Goal: Information Seeking & Learning: Learn about a topic

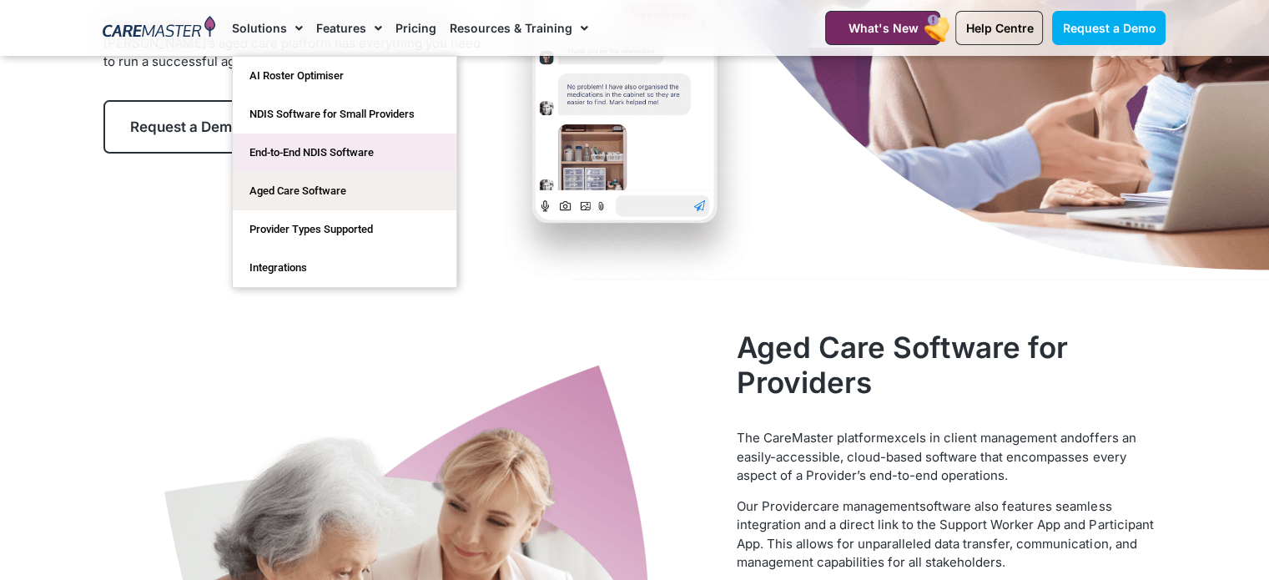
click at [294, 146] on link "End-to-End NDIS Software" at bounding box center [345, 153] width 224 height 38
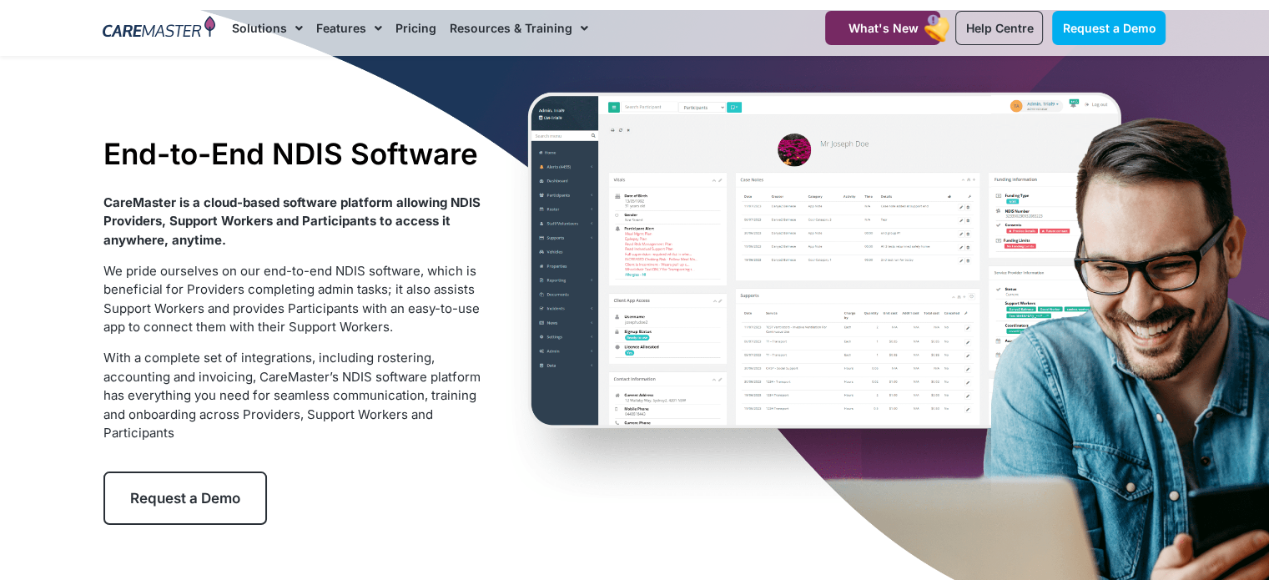
scroll to position [83, 0]
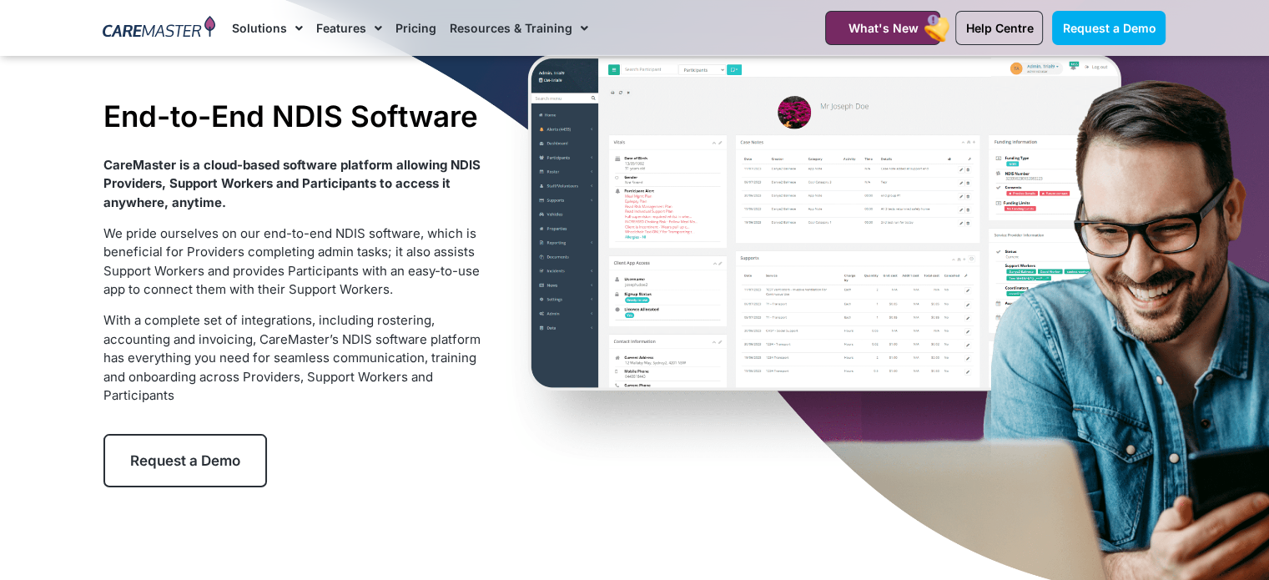
click at [562, 417] on div "End-to-End NDIS Software CareMaster is a cloud-based software platform allowing…" at bounding box center [635, 292] width 1080 height 641
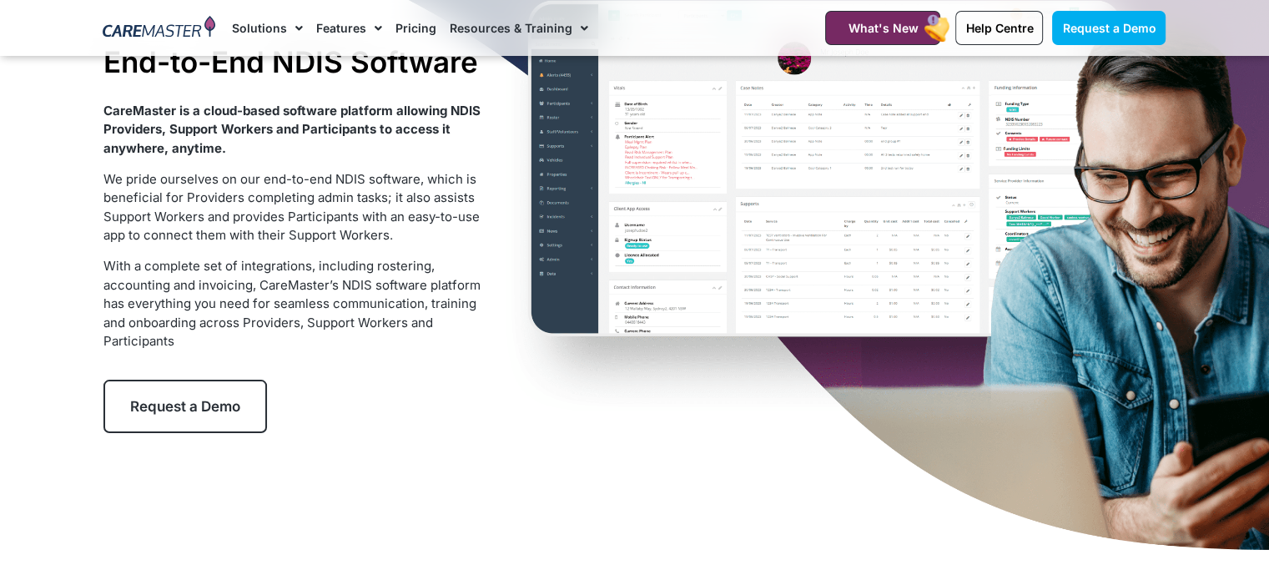
scroll to position [167, 0]
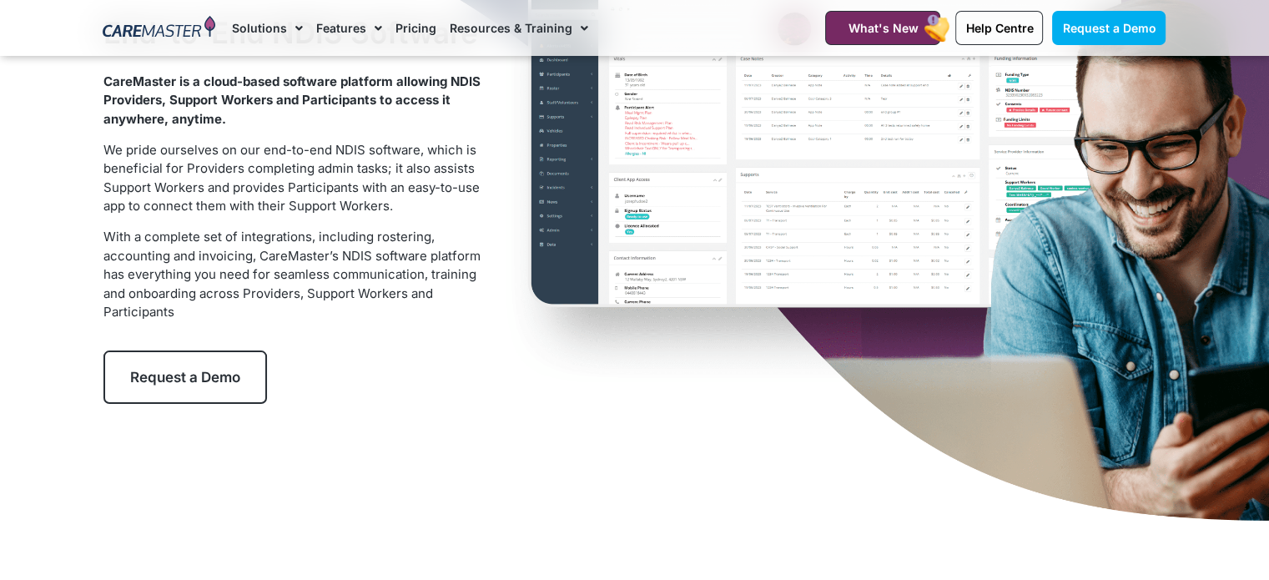
click at [620, 364] on div "End-to-End NDIS Software CareMaster is a cloud-based software platform allowing…" at bounding box center [635, 209] width 1080 height 641
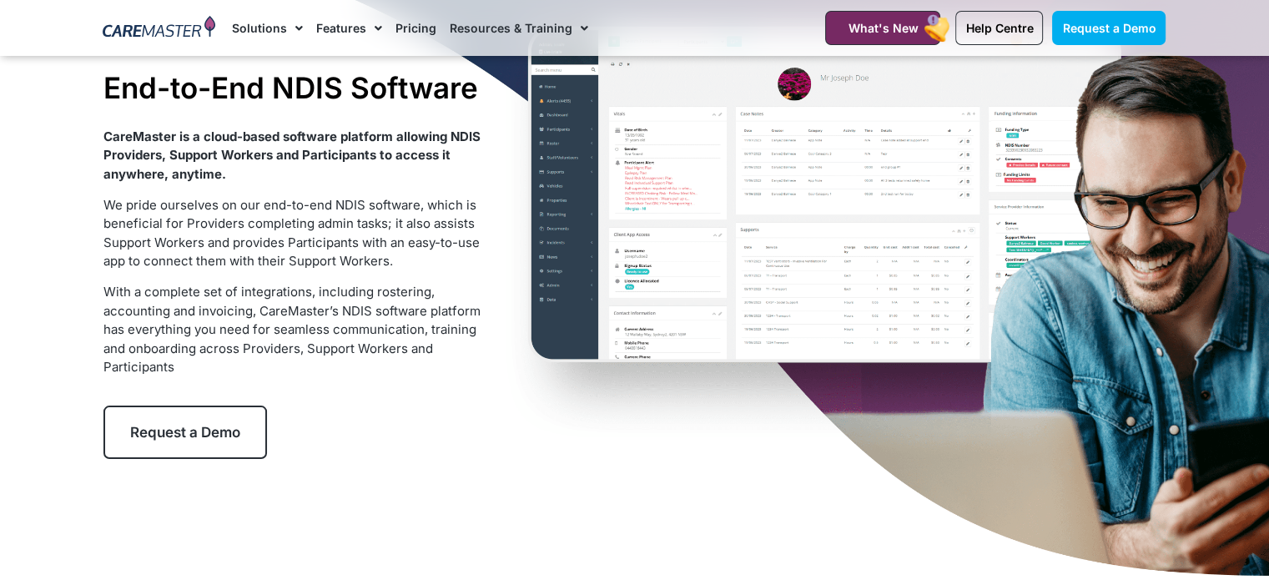
scroll to position [83, 0]
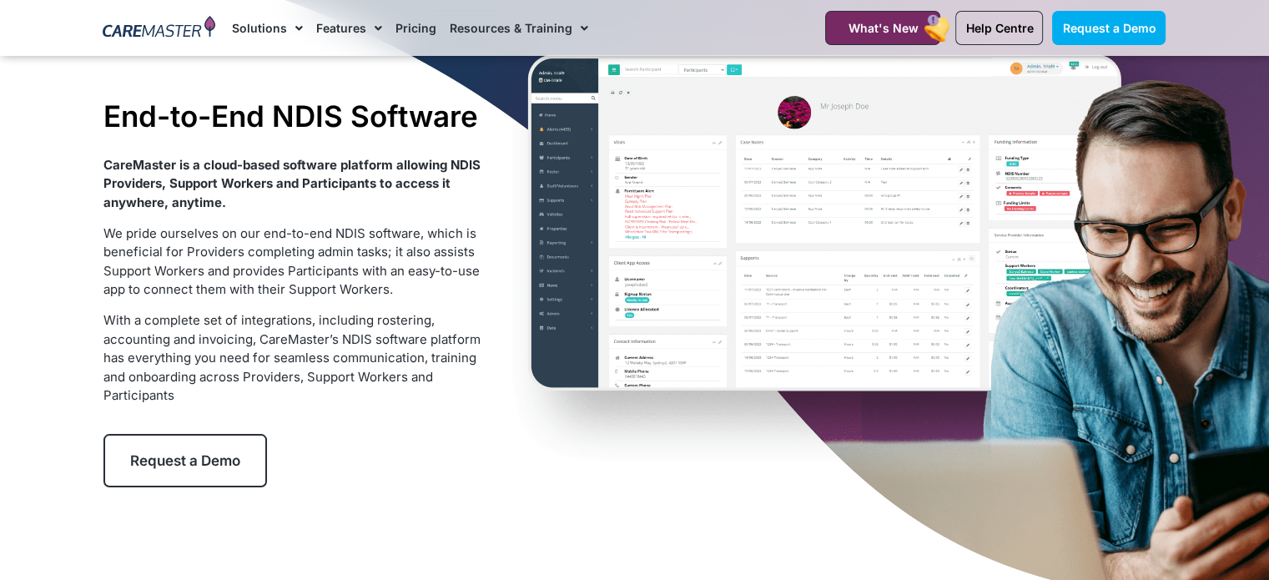
click at [521, 303] on div "End-to-End NDIS Software CareMaster is a cloud-based software platform allowing…" at bounding box center [635, 292] width 1080 height 641
click at [485, 362] on p "With a complete set of integrations, including rostering, accounting and invoic…" at bounding box center [294, 358] width 383 height 94
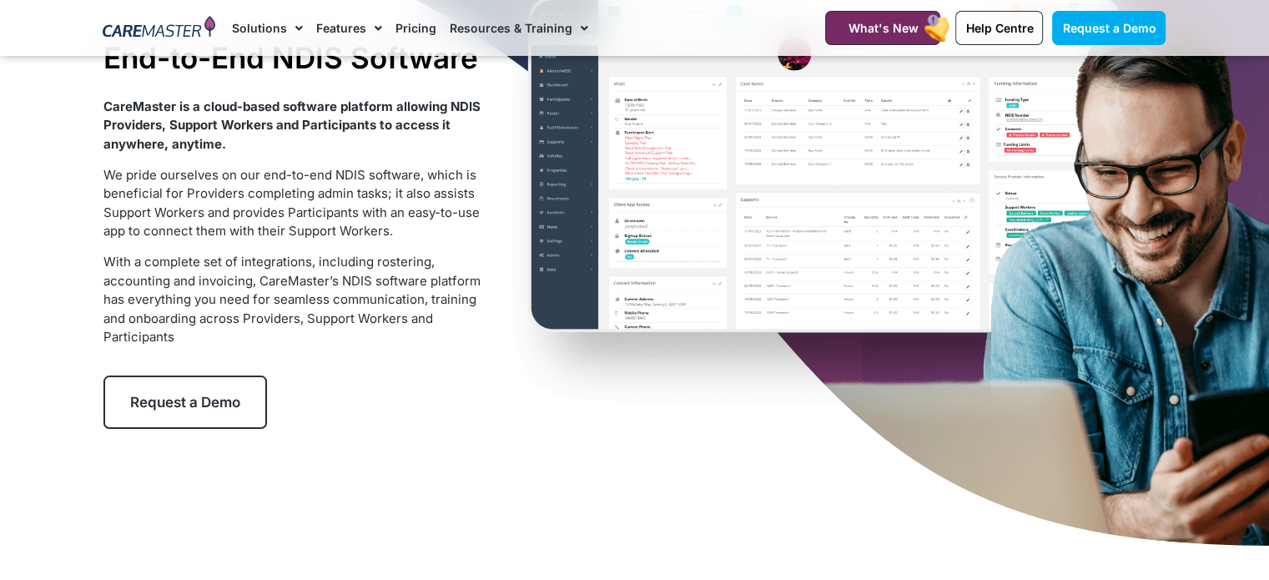
scroll to position [167, 0]
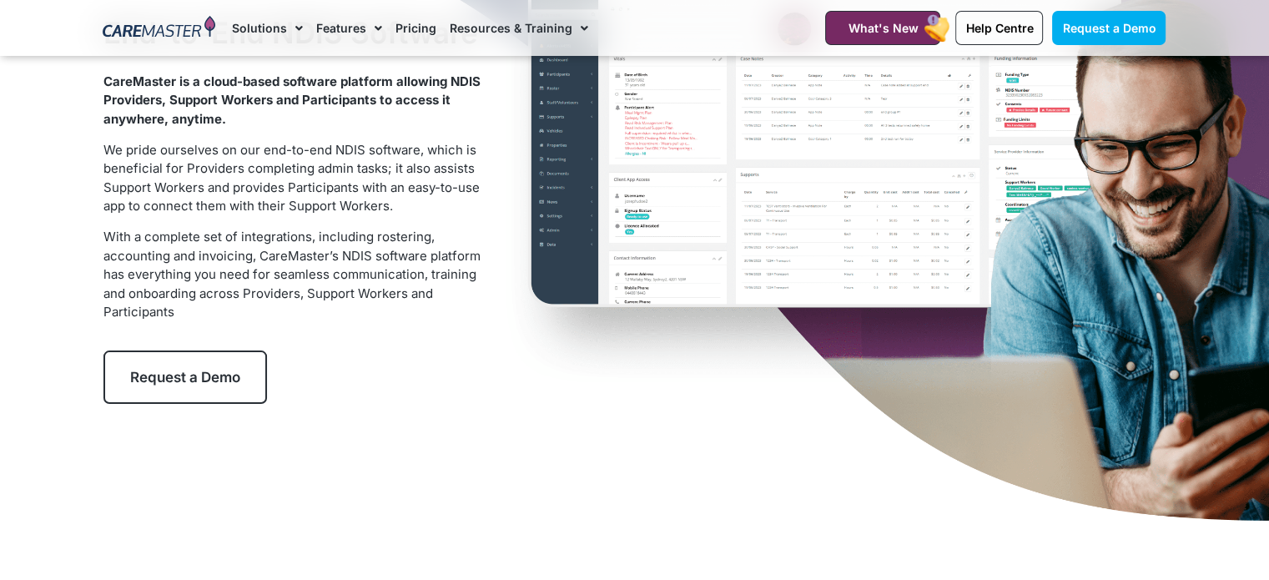
click at [877, 446] on div "End-to-End NDIS Software CareMaster is a cloud-based software platform allowing…" at bounding box center [635, 209] width 1080 height 641
click at [580, 418] on div "End-to-End NDIS Software CareMaster is a cloud-based software platform allowing…" at bounding box center [635, 209] width 1080 height 641
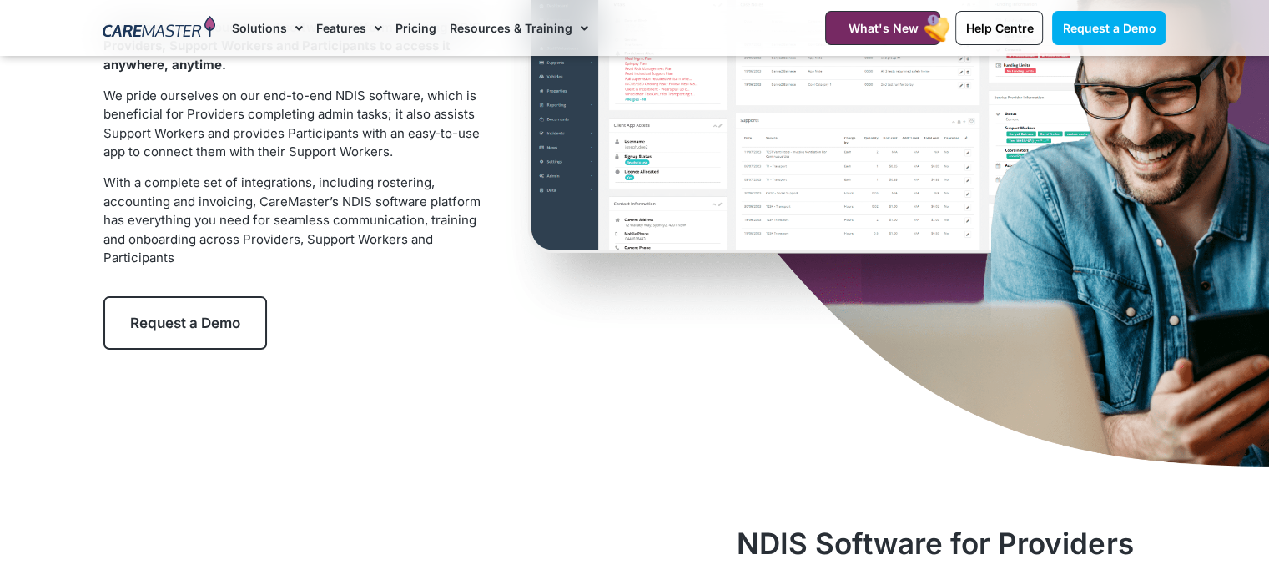
scroll to position [250, 0]
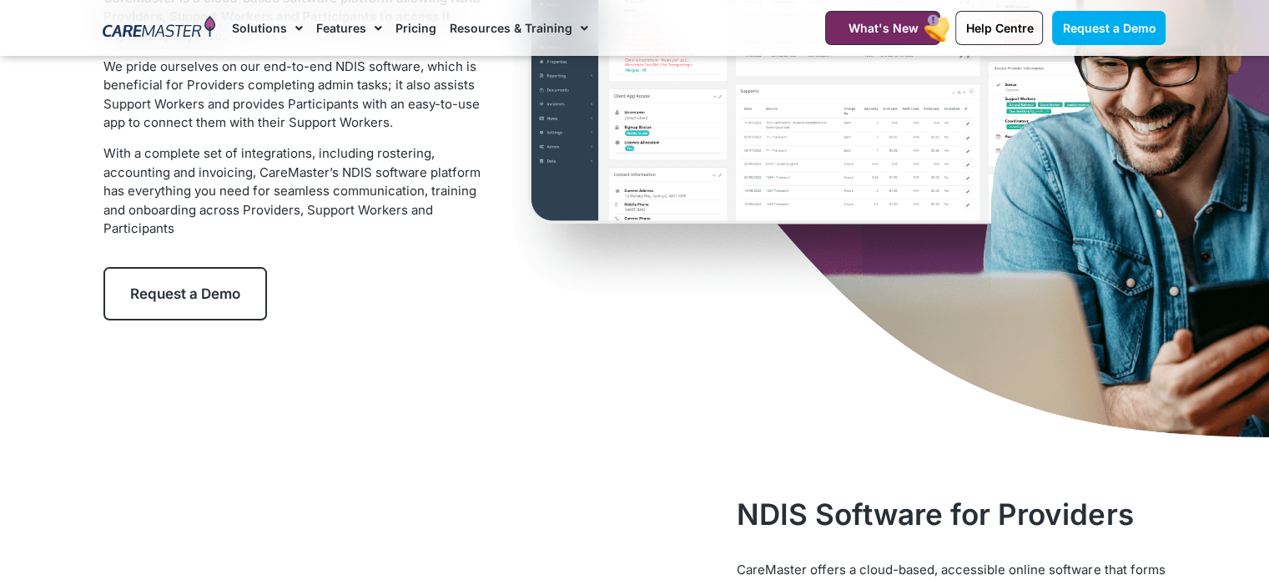
click at [648, 310] on div "End-to-End NDIS Software CareMaster is a cloud-based software platform allowing…" at bounding box center [635, 126] width 1080 height 641
click at [668, 290] on div "End-to-End NDIS Software CareMaster is a cloud-based software platform allowing…" at bounding box center [635, 126] width 1080 height 641
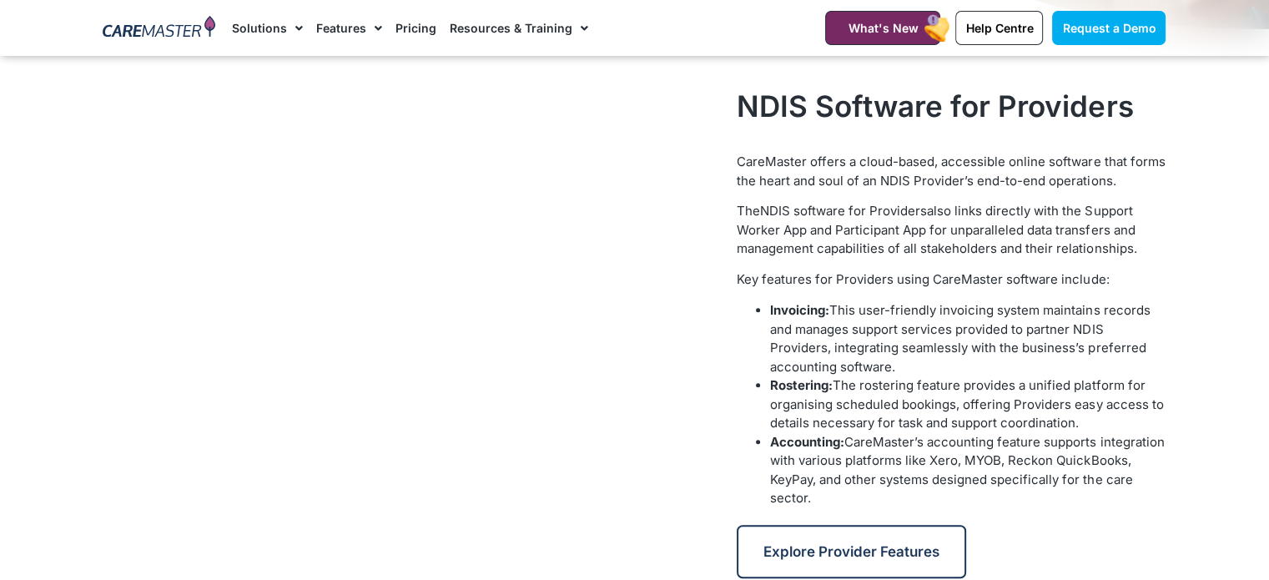
scroll to position [668, 0]
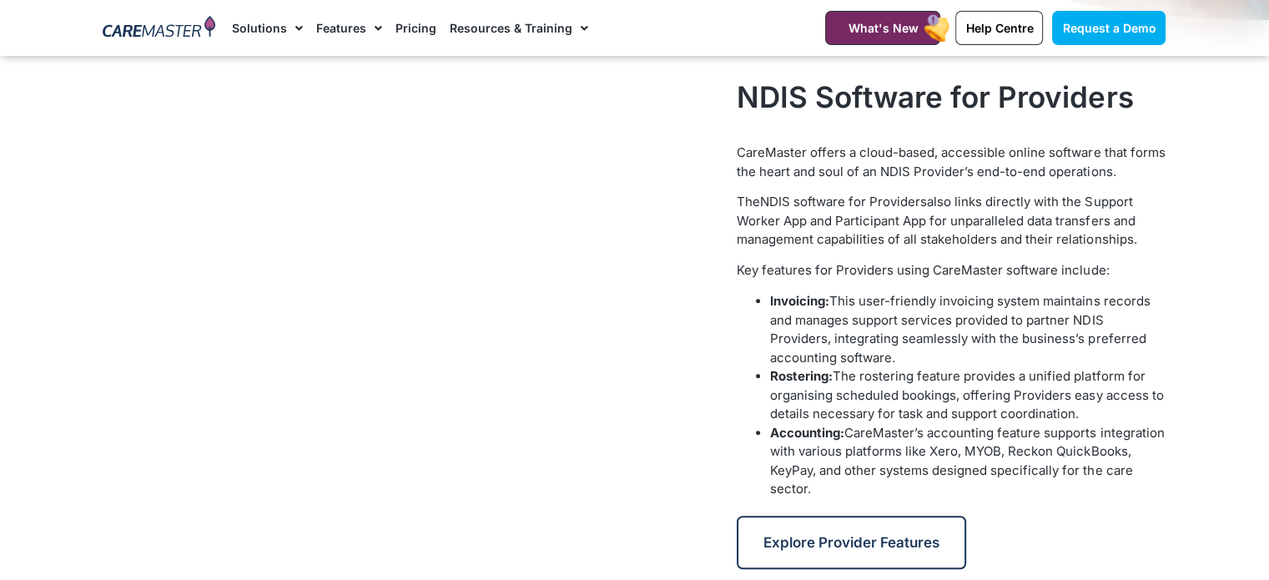
click at [1105, 410] on li "Rostering: The rostering feature provides a unified platform for organising sch…" at bounding box center [968, 395] width 396 height 57
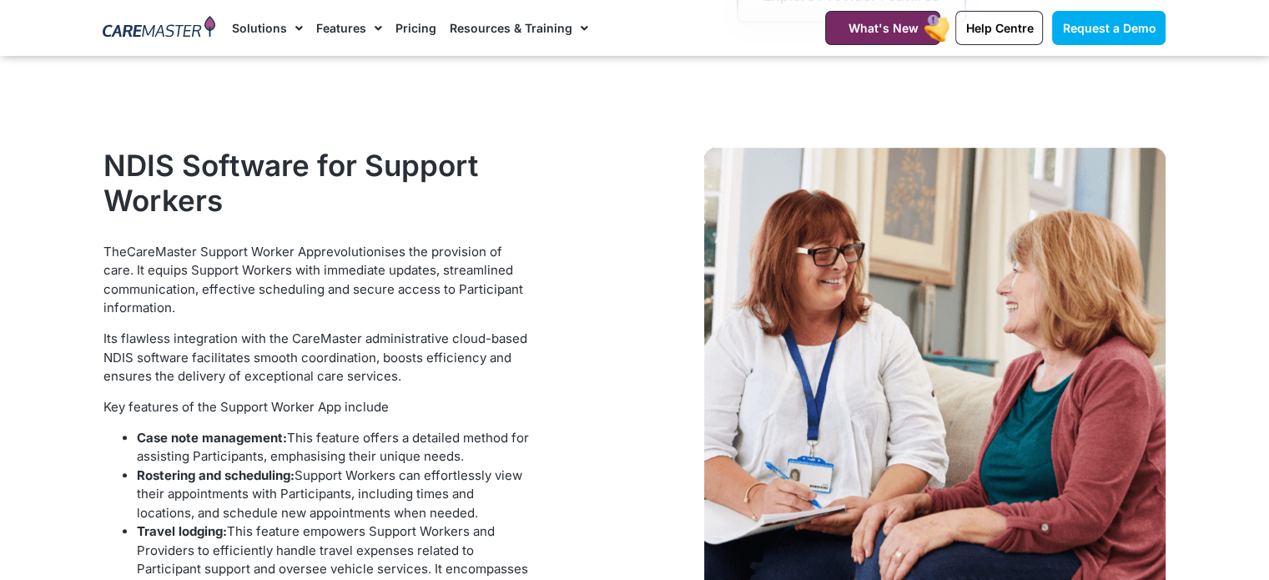
scroll to position [1252, 0]
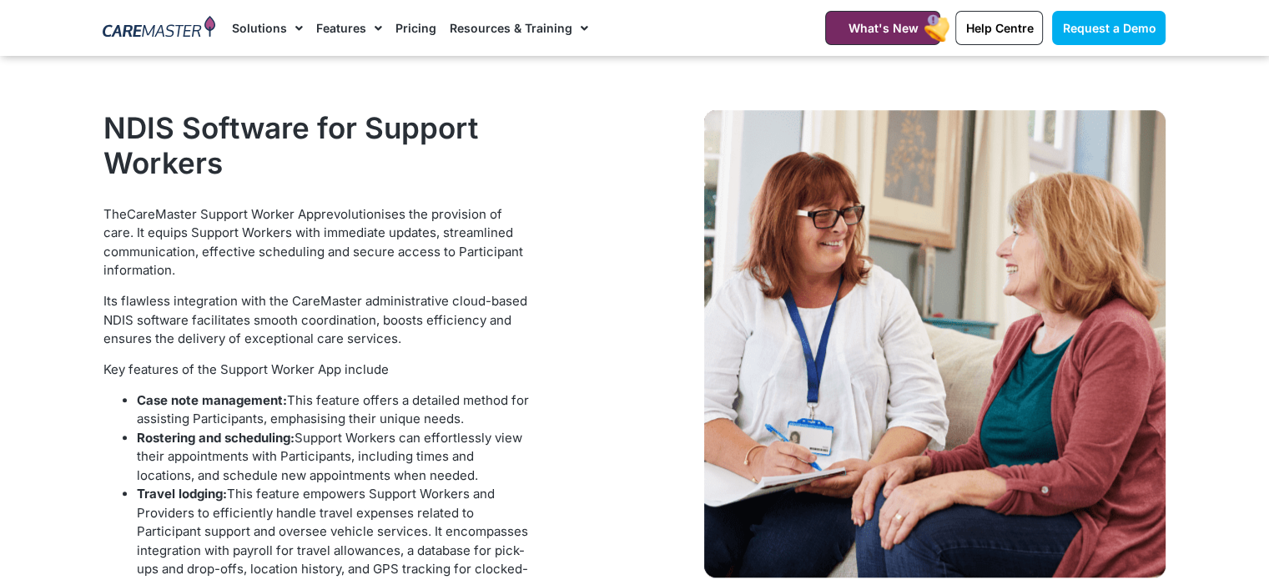
click at [661, 374] on div at bounding box center [857, 393] width 634 height 583
click at [637, 370] on div at bounding box center [857, 393] width 634 height 583
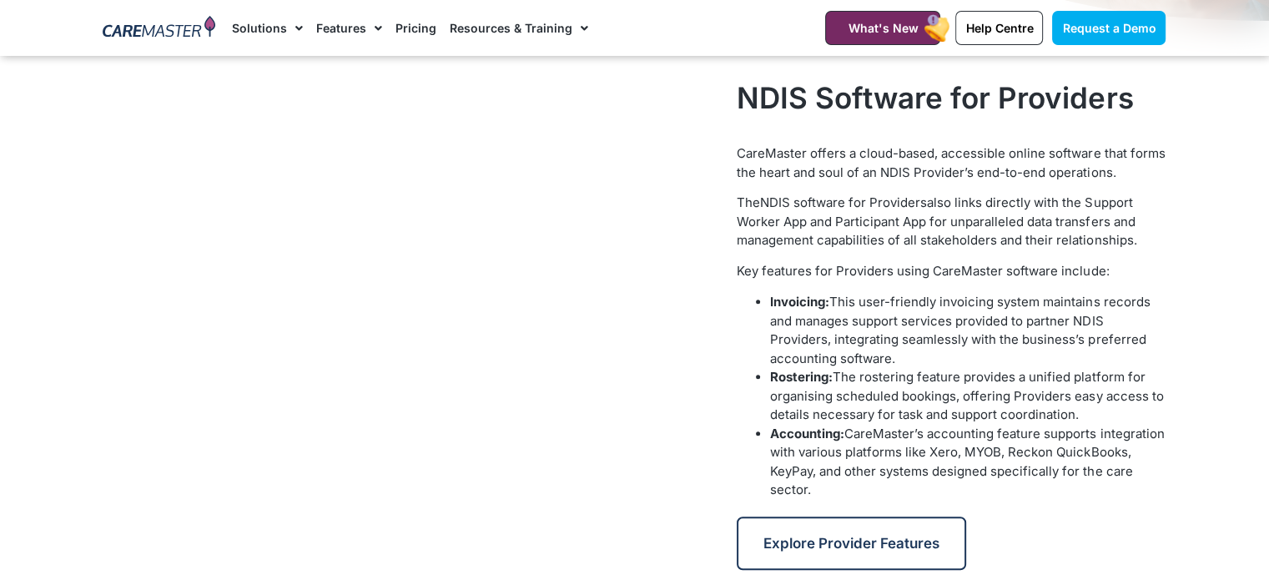
scroll to position [668, 0]
click at [643, 390] on video at bounding box center [412, 286] width 618 height 347
click at [711, 363] on video at bounding box center [412, 286] width 618 height 347
click at [671, 481] on div at bounding box center [412, 324] width 634 height 507
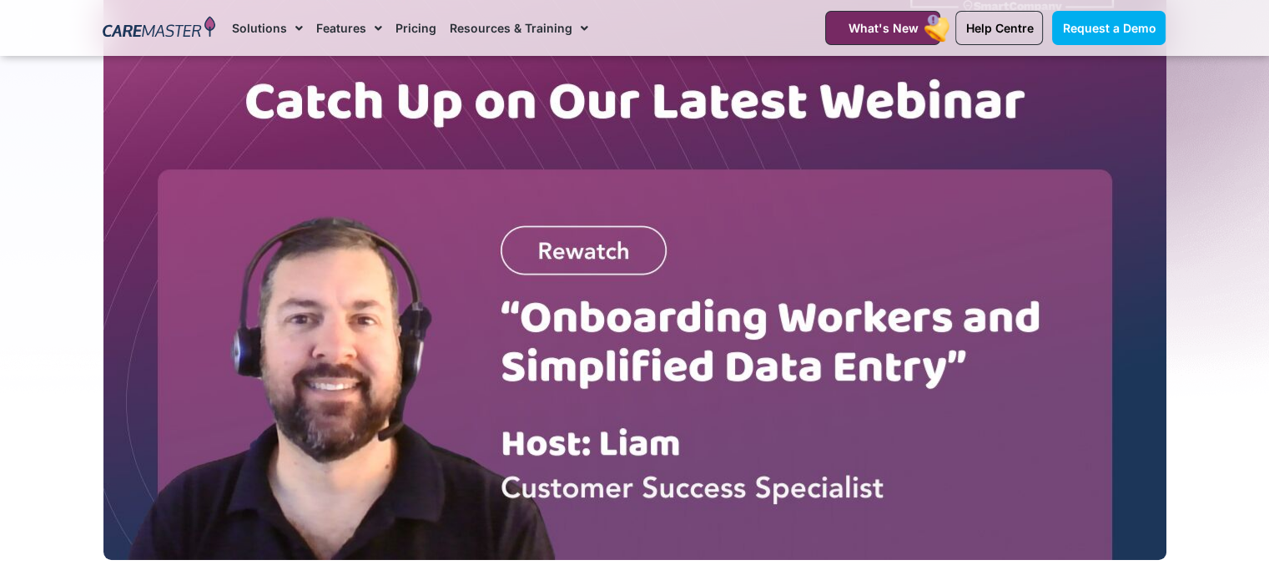
scroll to position [334, 0]
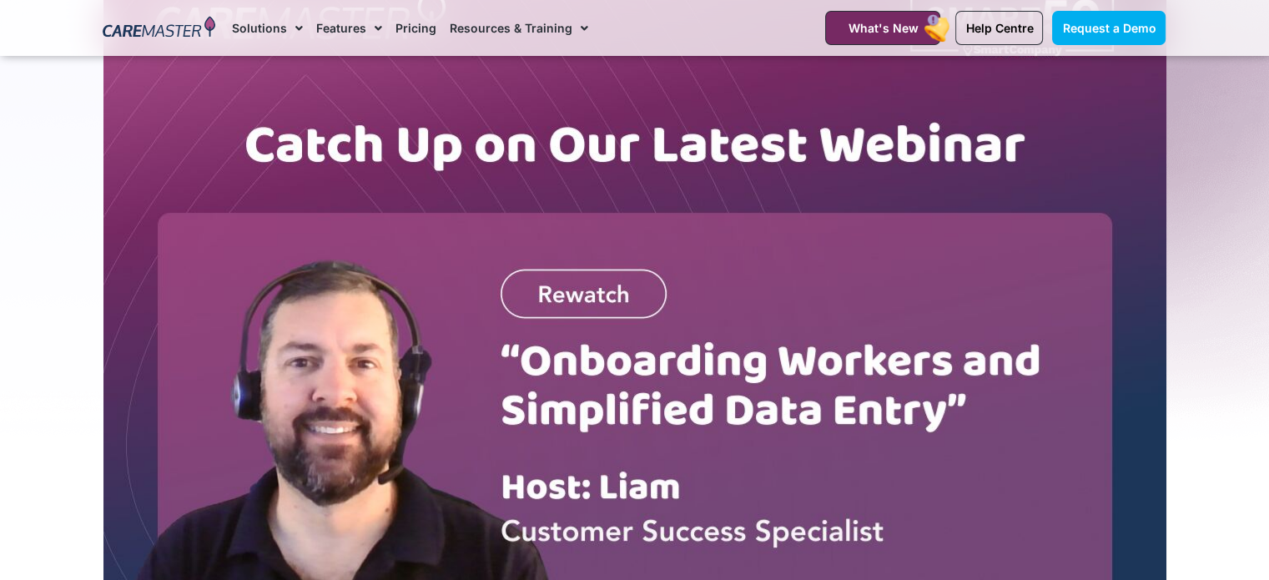
click at [401, 330] on img at bounding box center [634, 271] width 1063 height 664
click at [364, 376] on img at bounding box center [634, 271] width 1063 height 664
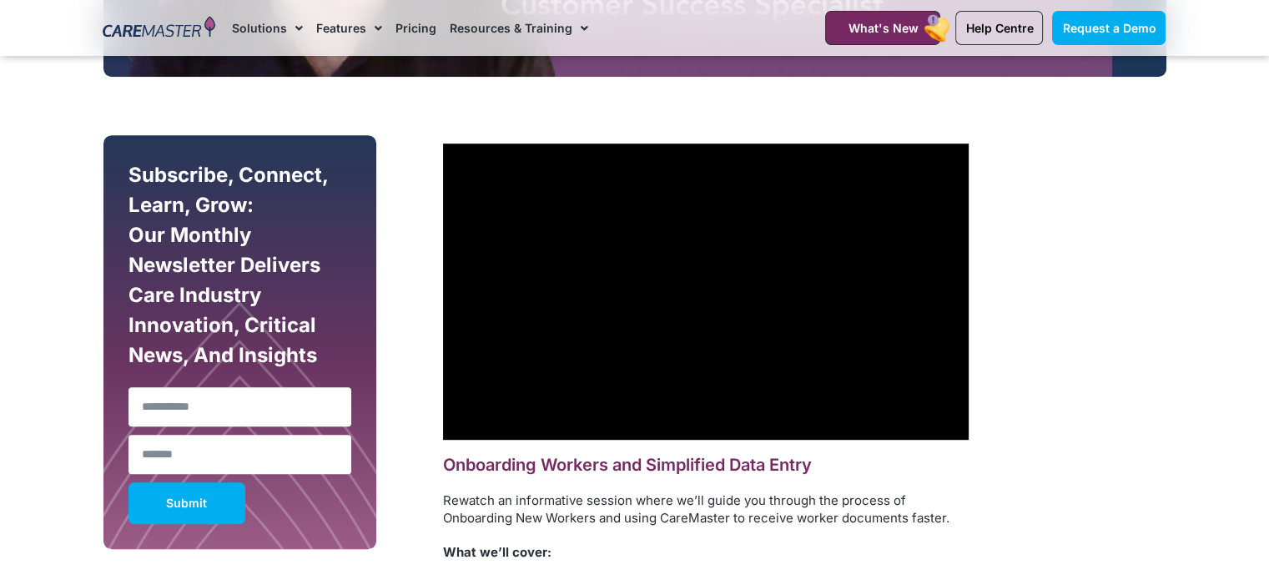
scroll to position [835, 0]
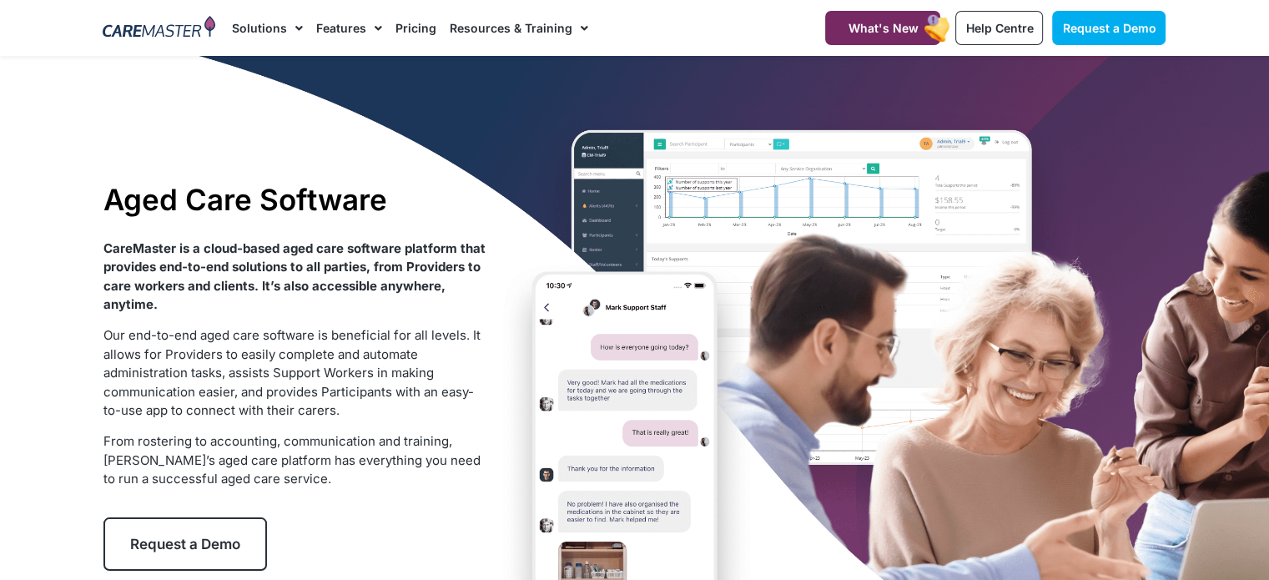
click at [523, 186] on div "Aged Care Software CareMaster is a cloud-based aged care software platform that…" at bounding box center [635, 376] width 1080 height 641
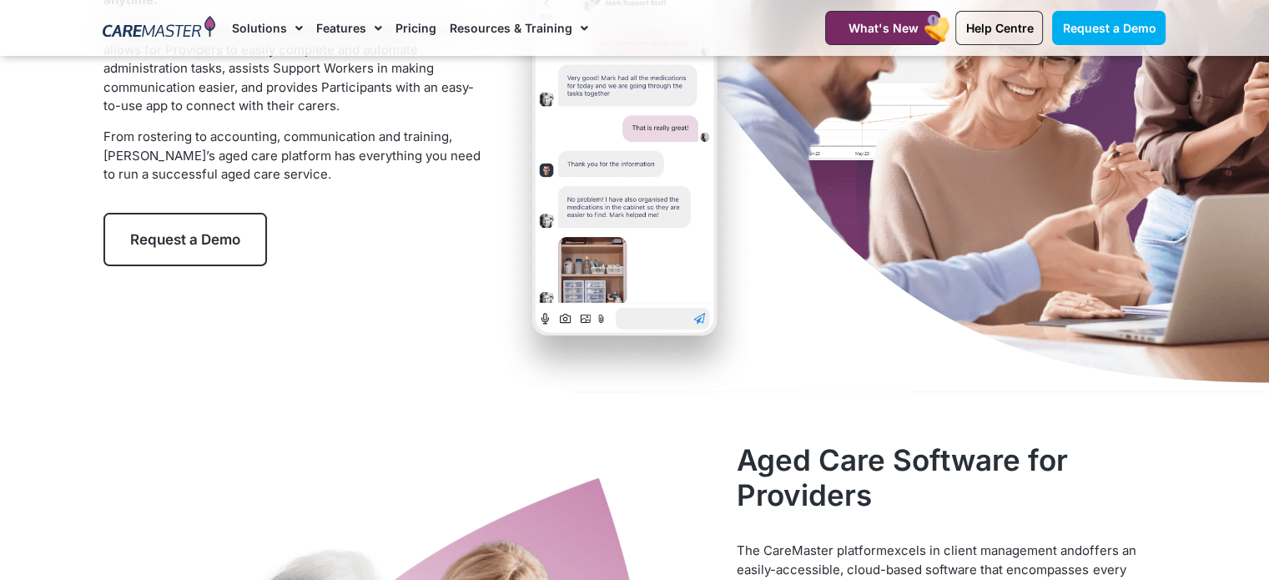
scroll to position [334, 0]
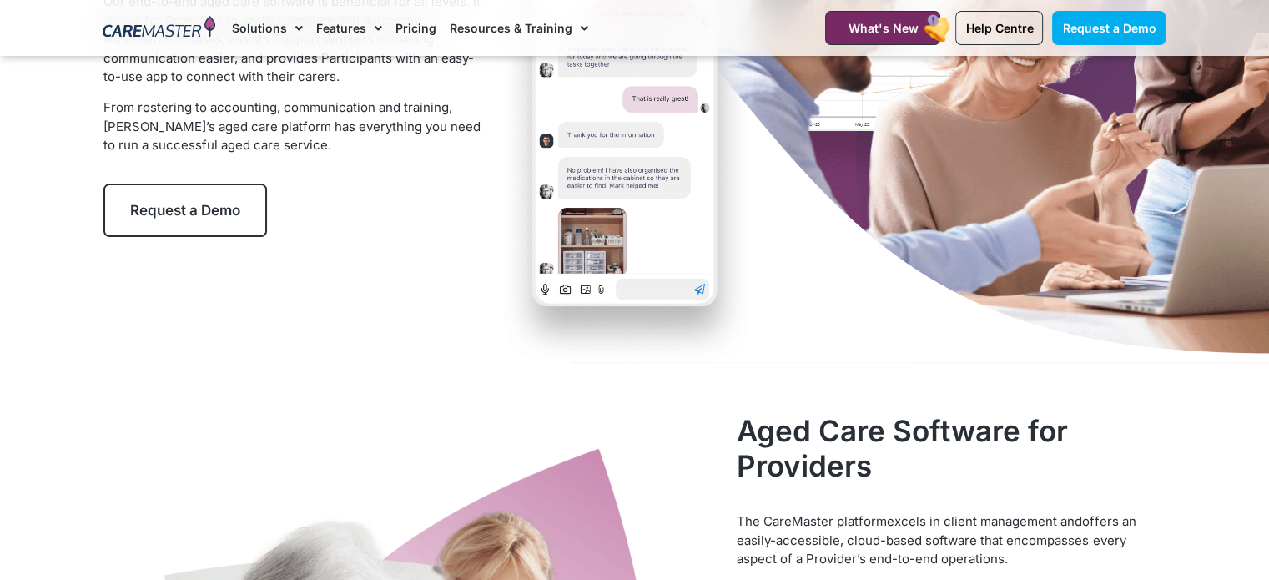
click at [808, 314] on div "Aged Care Software CareMaster is a cloud-based aged care software platform that…" at bounding box center [635, 42] width 1080 height 641
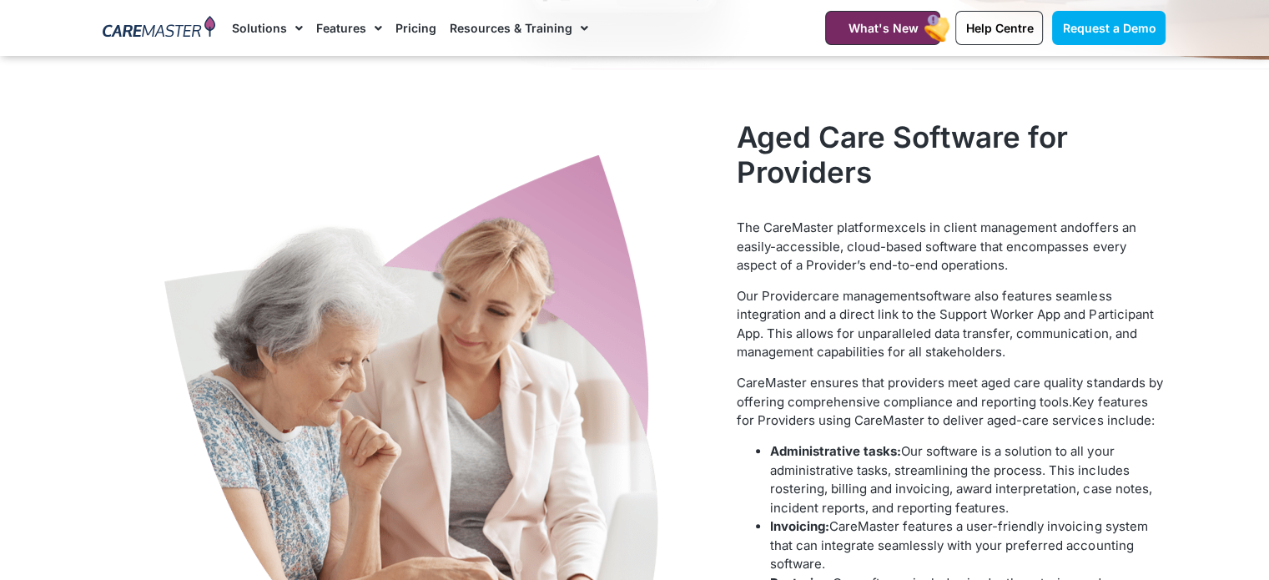
scroll to position [668, 0]
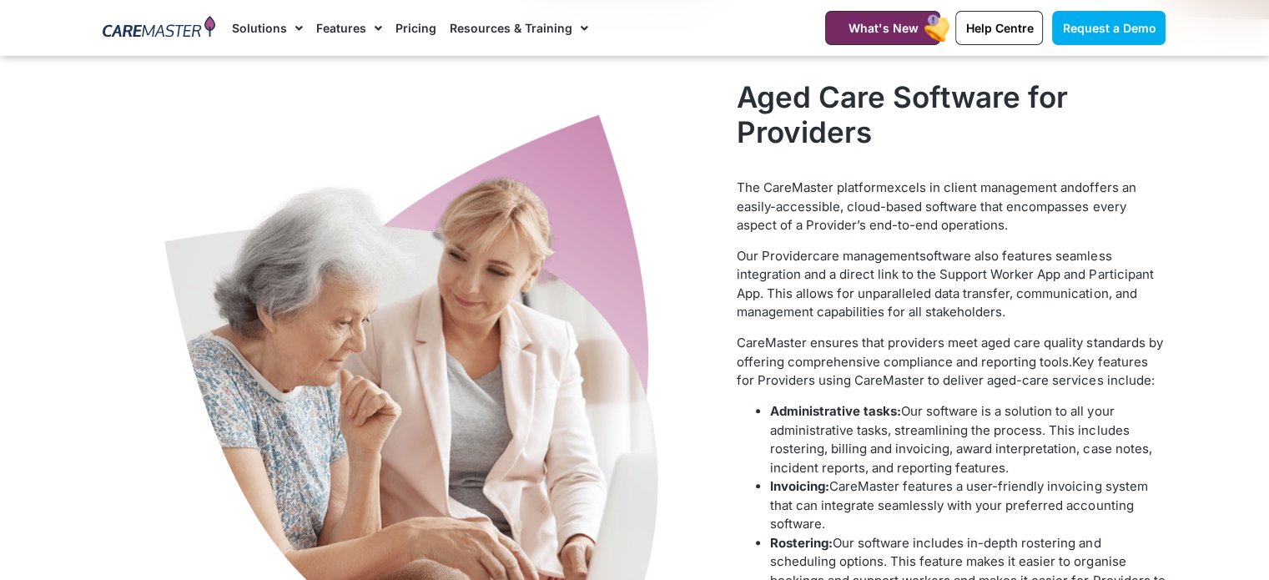
click at [684, 305] on div at bounding box center [412, 384] width 618 height 542
click at [698, 381] on div at bounding box center [412, 384] width 618 height 542
click at [633, 299] on img at bounding box center [411, 384] width 501 height 542
click at [694, 326] on div at bounding box center [412, 384] width 618 height 542
click at [697, 316] on div at bounding box center [412, 384] width 618 height 542
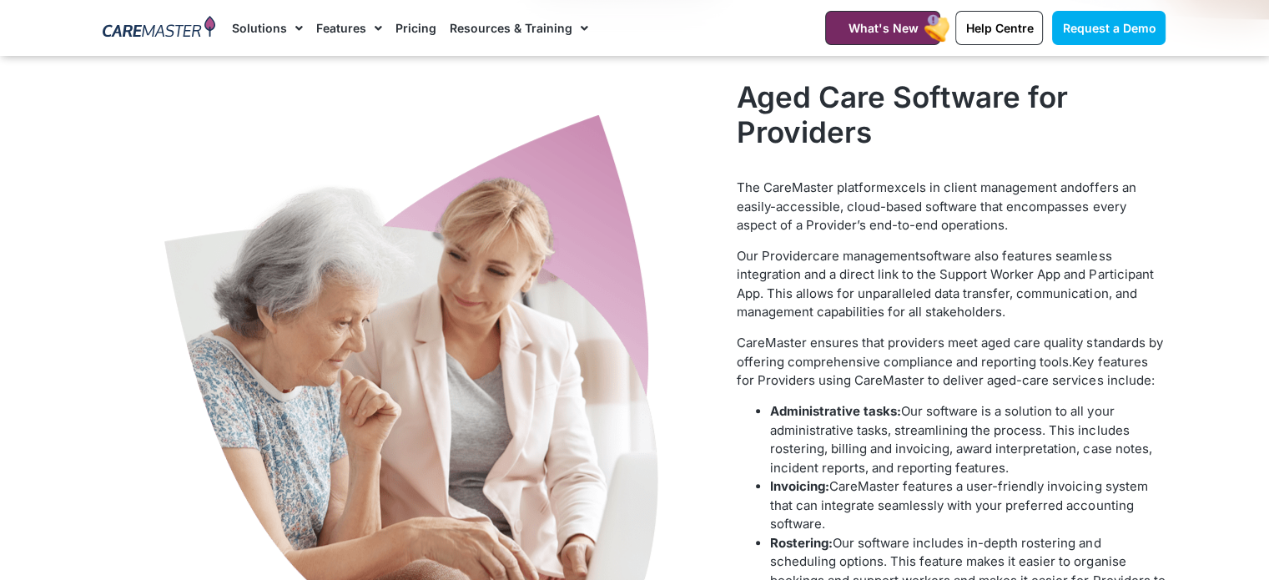
click at [711, 320] on div at bounding box center [412, 384] width 618 height 542
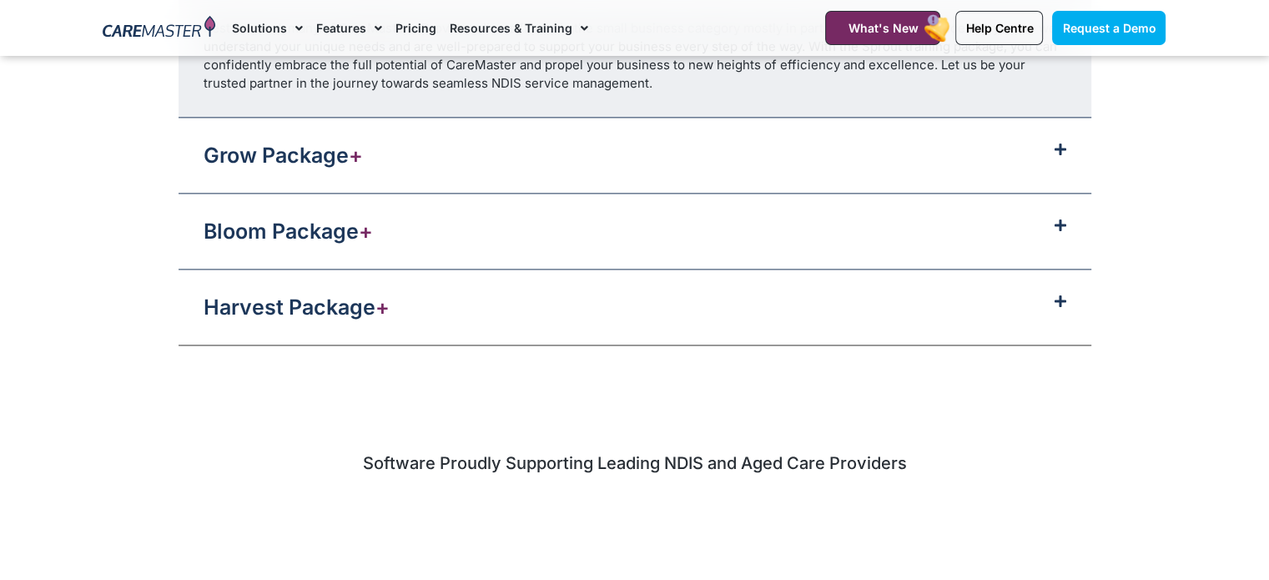
scroll to position [2170, 0]
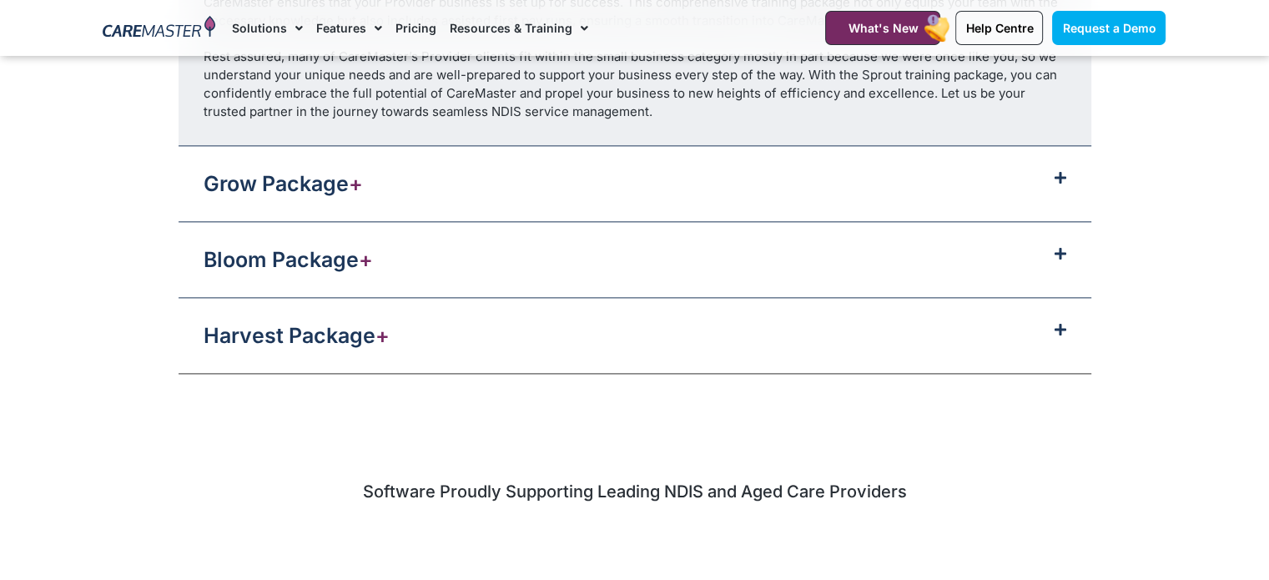
click at [560, 176] on div "Grow Package +" at bounding box center [635, 183] width 913 height 75
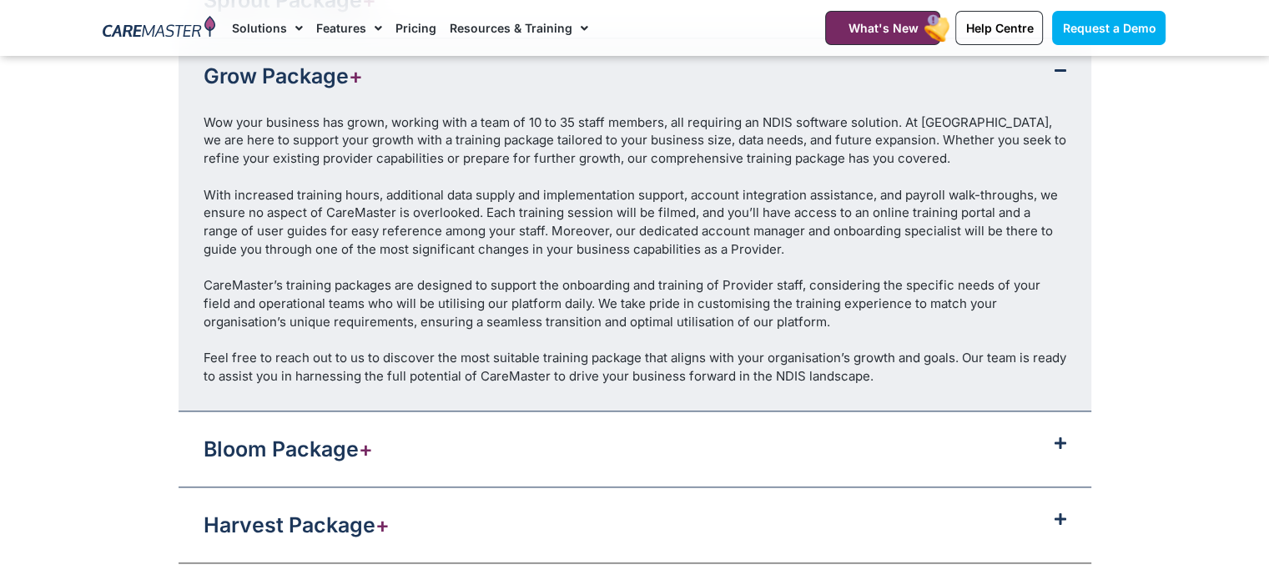
scroll to position [1920, 0]
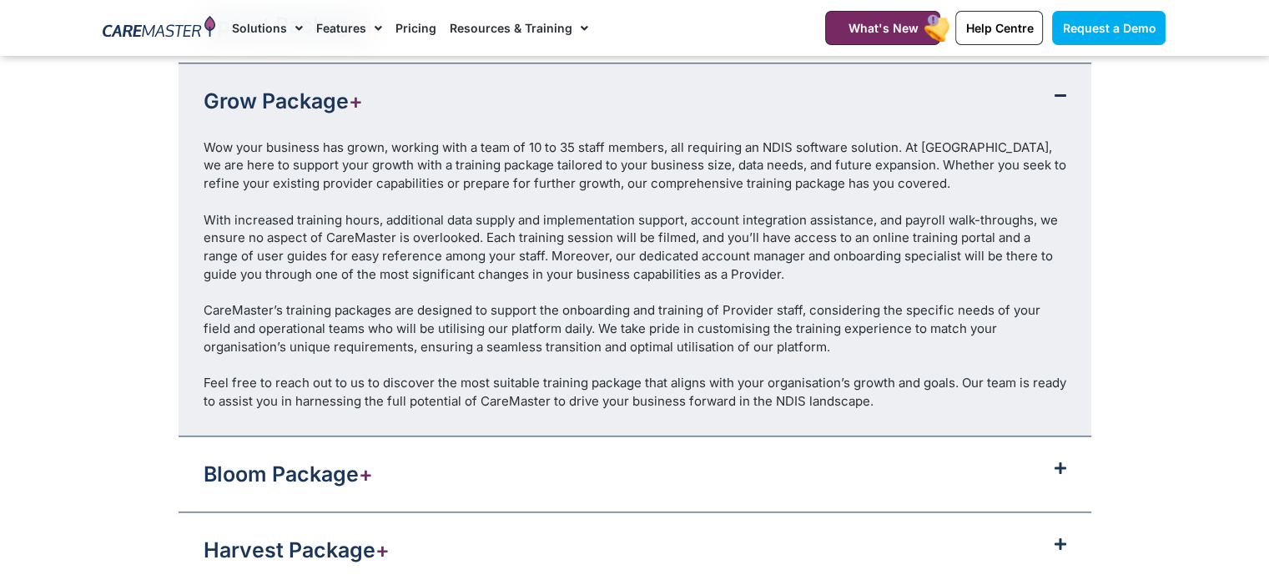
click at [520, 462] on div "Bloom Package +" at bounding box center [635, 473] width 913 height 75
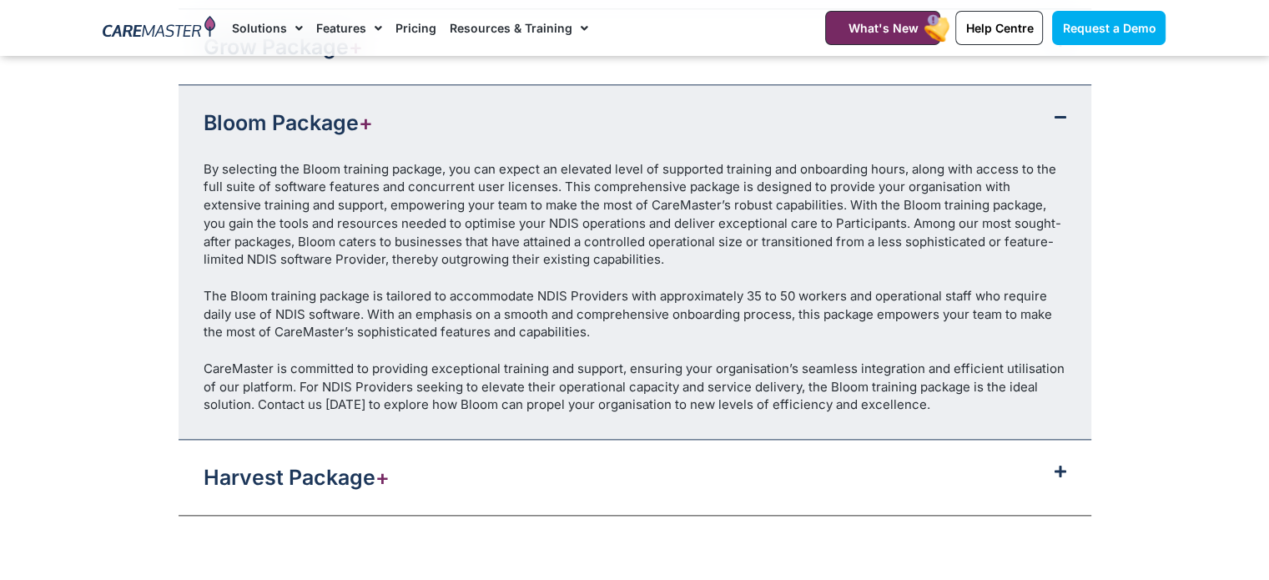
scroll to position [2003, 0]
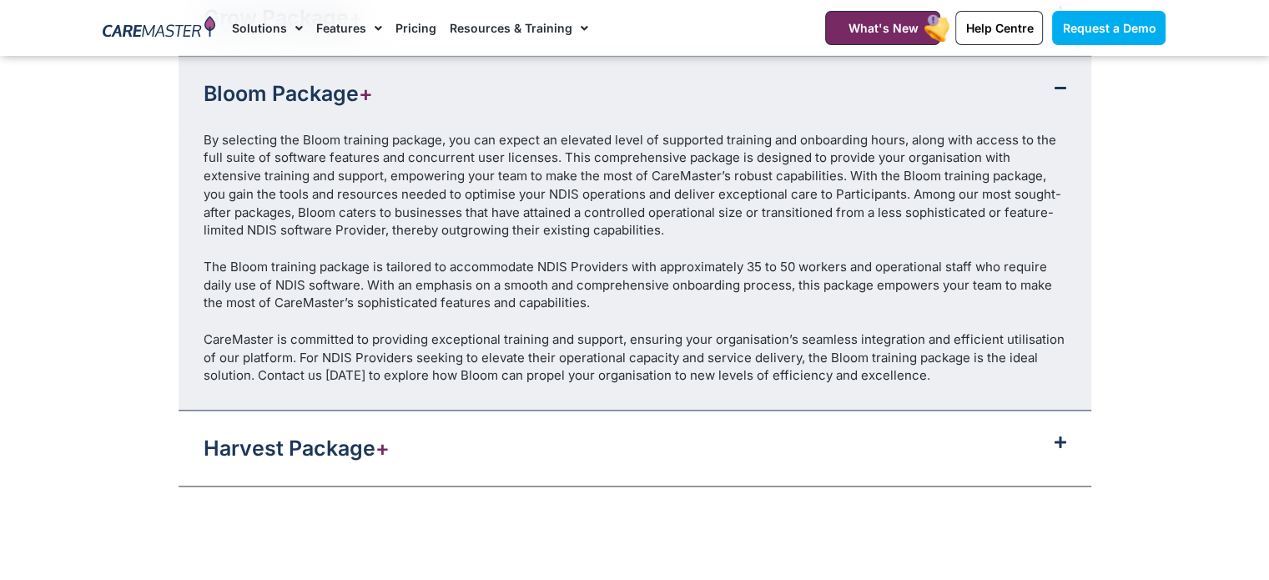
click at [564, 441] on div "Harvest Package +" at bounding box center [635, 448] width 913 height 75
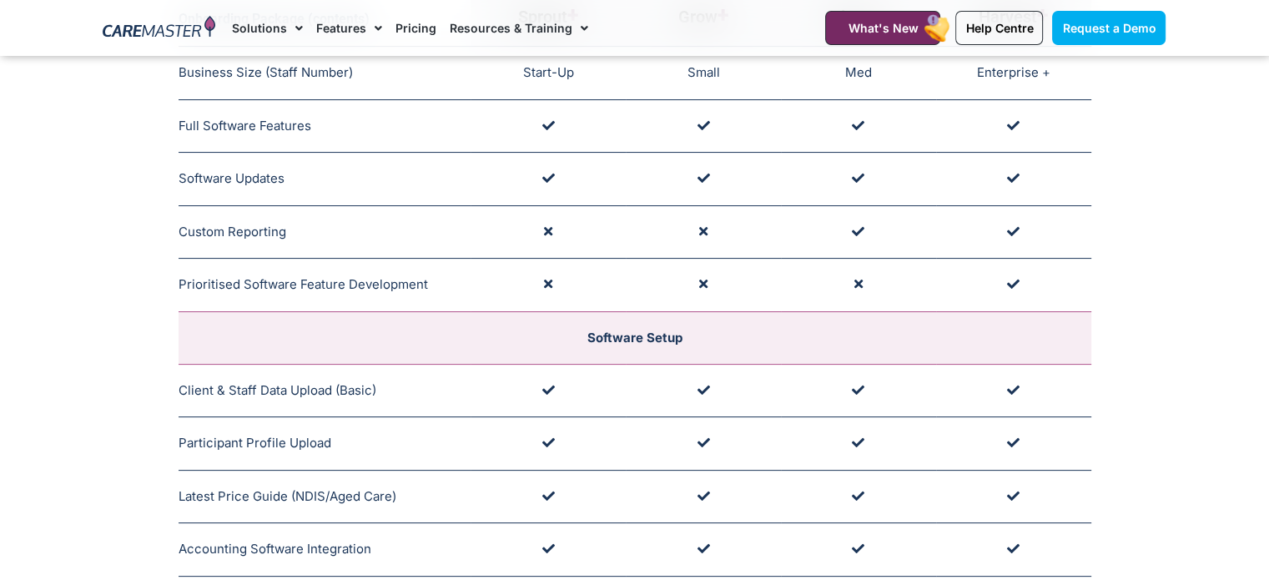
scroll to position [167, 0]
